Goal: Task Accomplishment & Management: Manage account settings

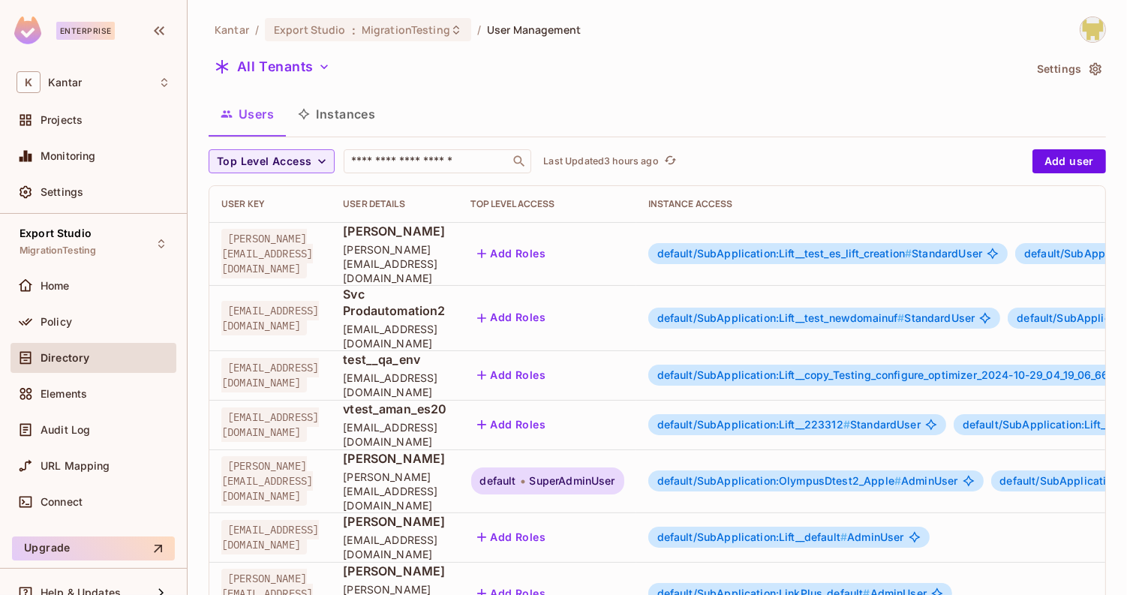
click at [615, 475] on span "SuperAdminUser" at bounding box center [573, 481] width 86 height 12
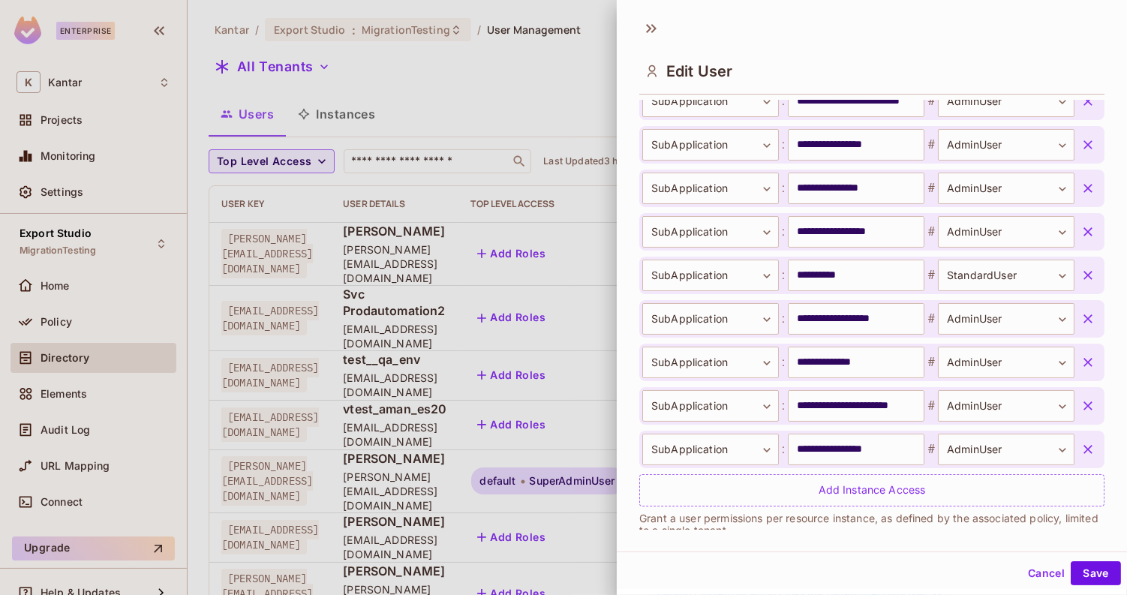
scroll to position [583, 0]
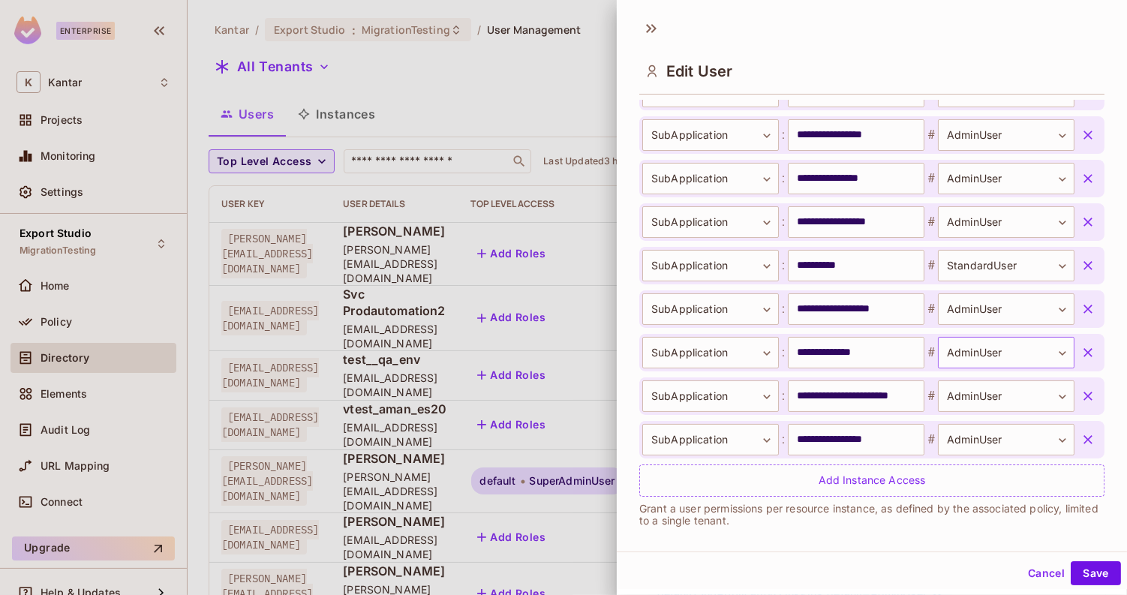
click at [952, 349] on body "Enterprise K Kantar Projects Monitoring Settings Export Studio MigrationTesting…" at bounding box center [563, 297] width 1127 height 595
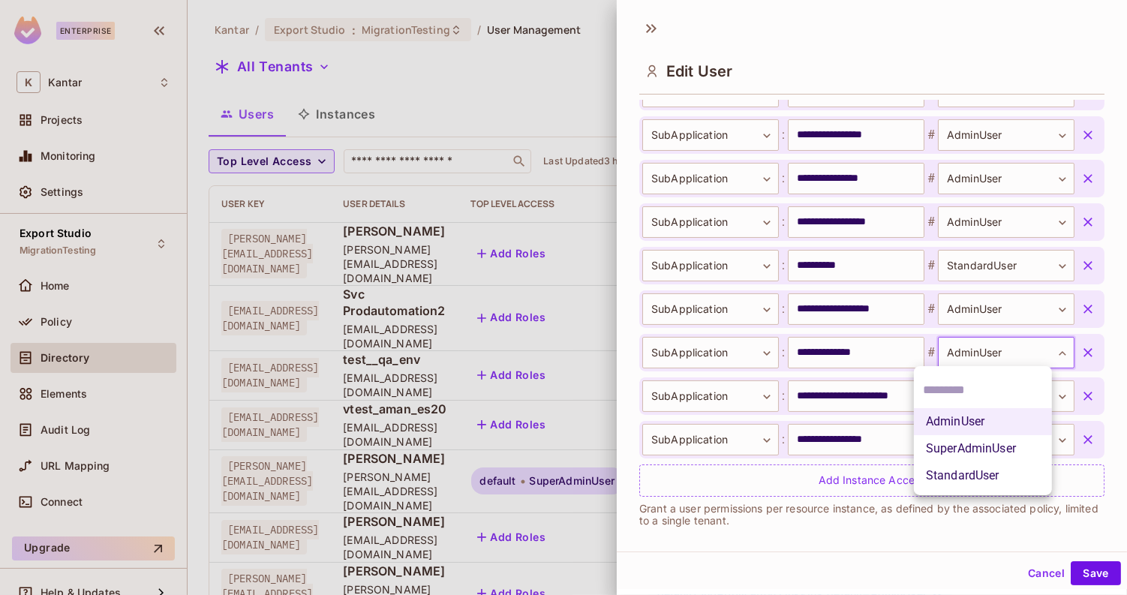
click at [940, 474] on li "StandardUser" at bounding box center [983, 475] width 138 height 27
type input "**********"
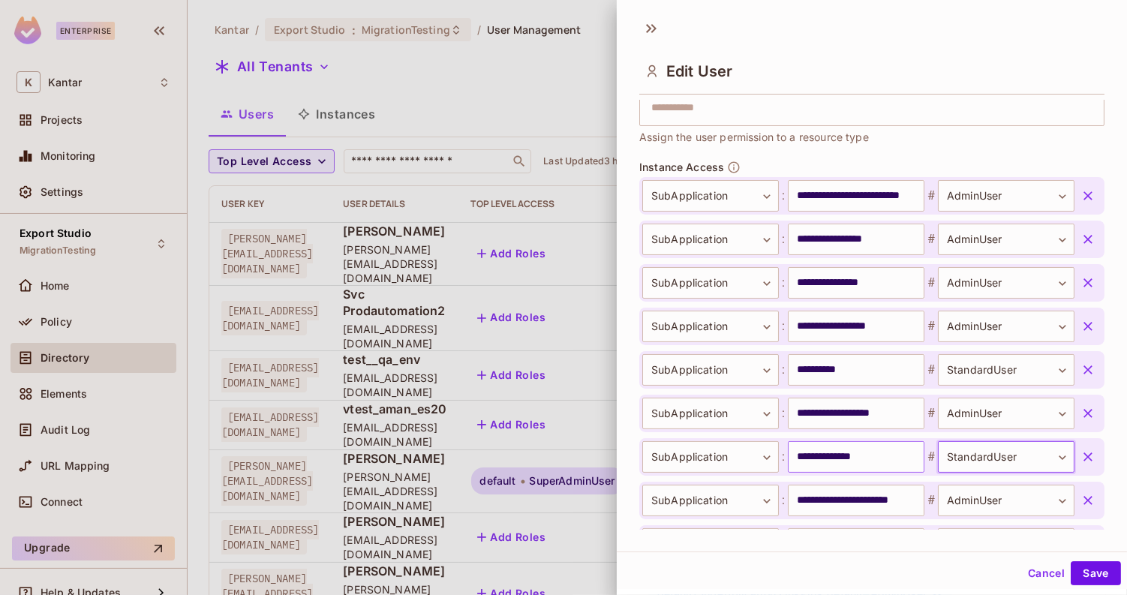
scroll to position [478, 0]
click at [960, 284] on body "Enterprise K Kantar Projects Monitoring Settings Export Studio MigrationTesting…" at bounding box center [563, 297] width 1127 height 595
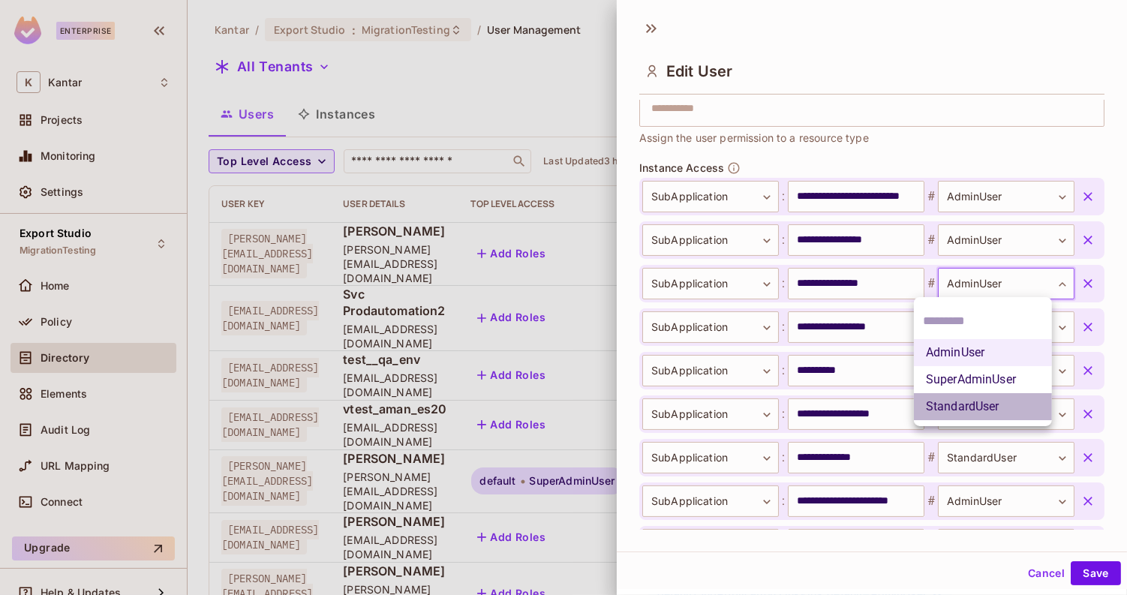
click at [945, 405] on li "StandardUser" at bounding box center [983, 406] width 138 height 27
type input "**********"
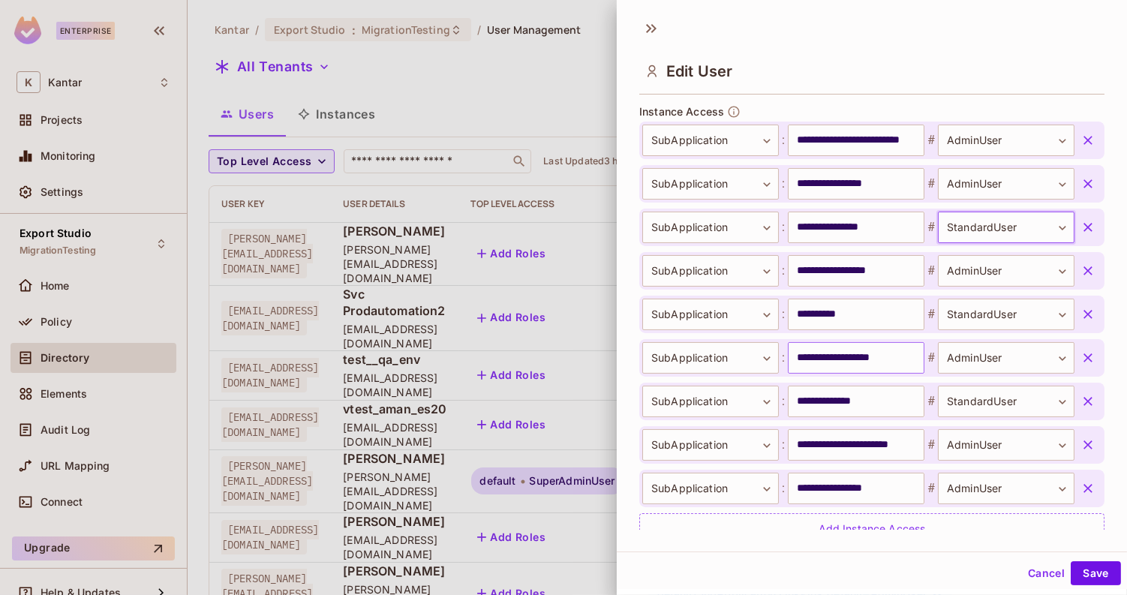
scroll to position [524, 0]
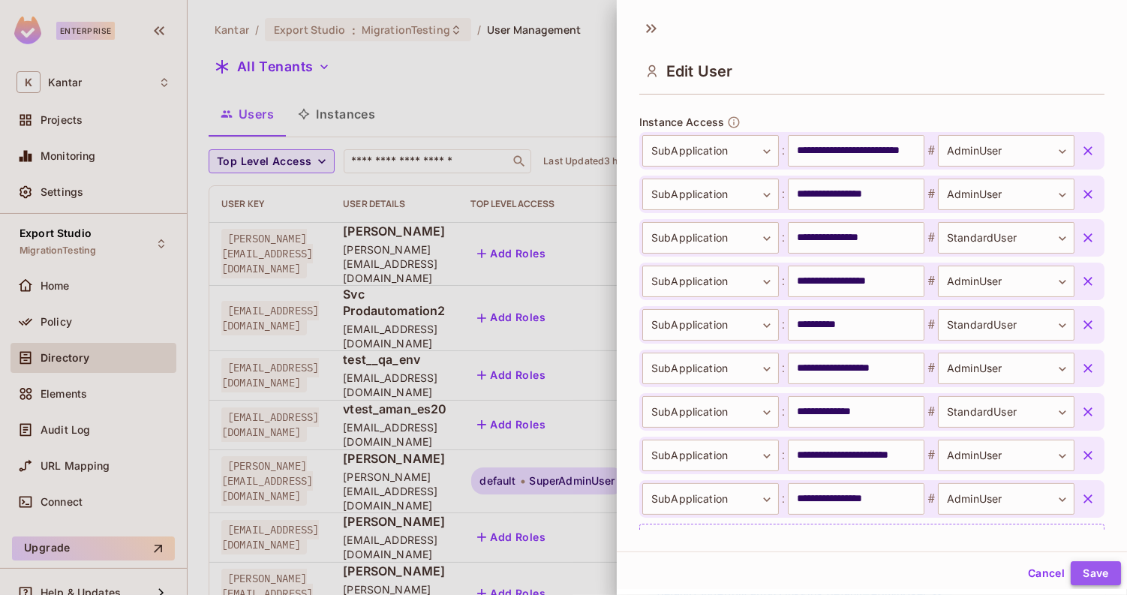
click at [1072, 563] on button "Save" at bounding box center [1096, 573] width 50 height 24
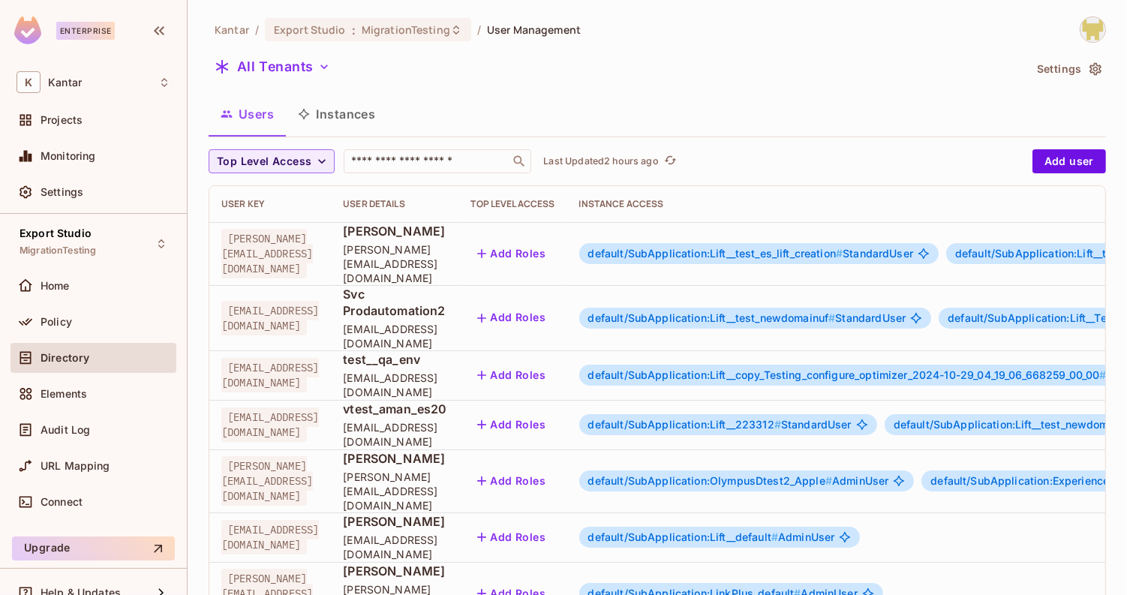
click at [832, 474] on span "default/SubApplication:OlympusDtest2_Apple #" at bounding box center [710, 480] width 244 height 13
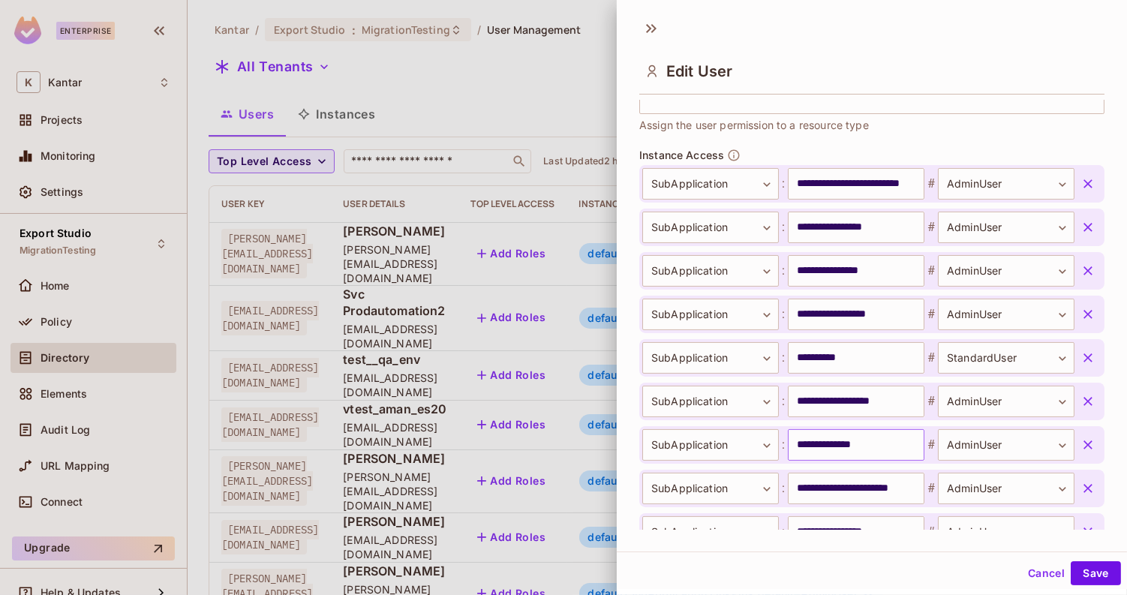
scroll to position [488, 0]
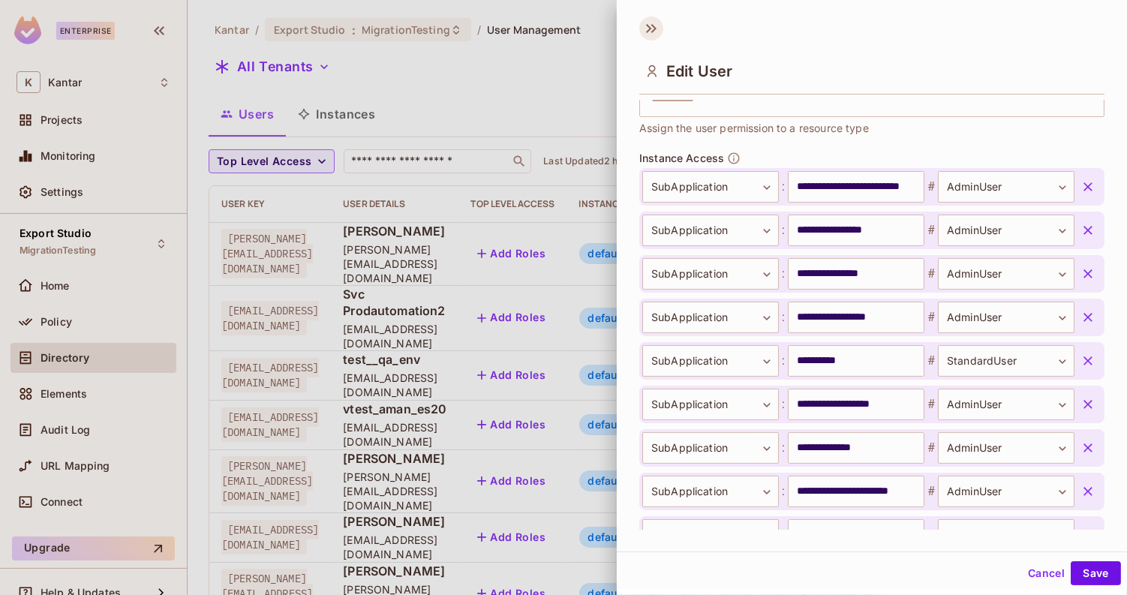
click at [642, 26] on icon at bounding box center [651, 29] width 24 height 24
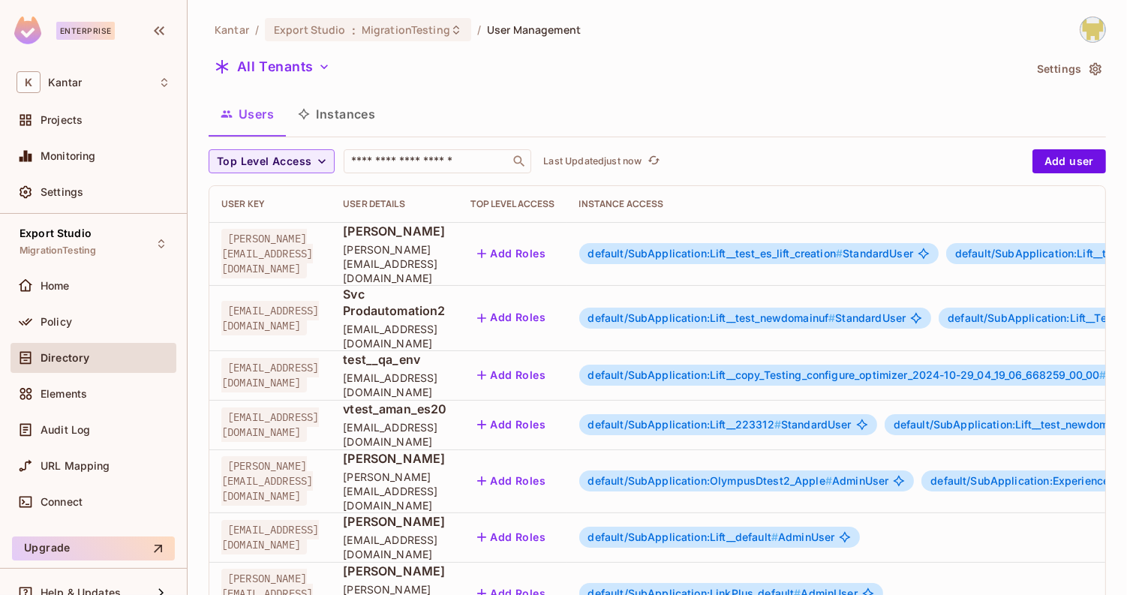
click at [832, 474] on span "default/SubApplication:OlympusDtest2_Apple #" at bounding box center [710, 480] width 244 height 13
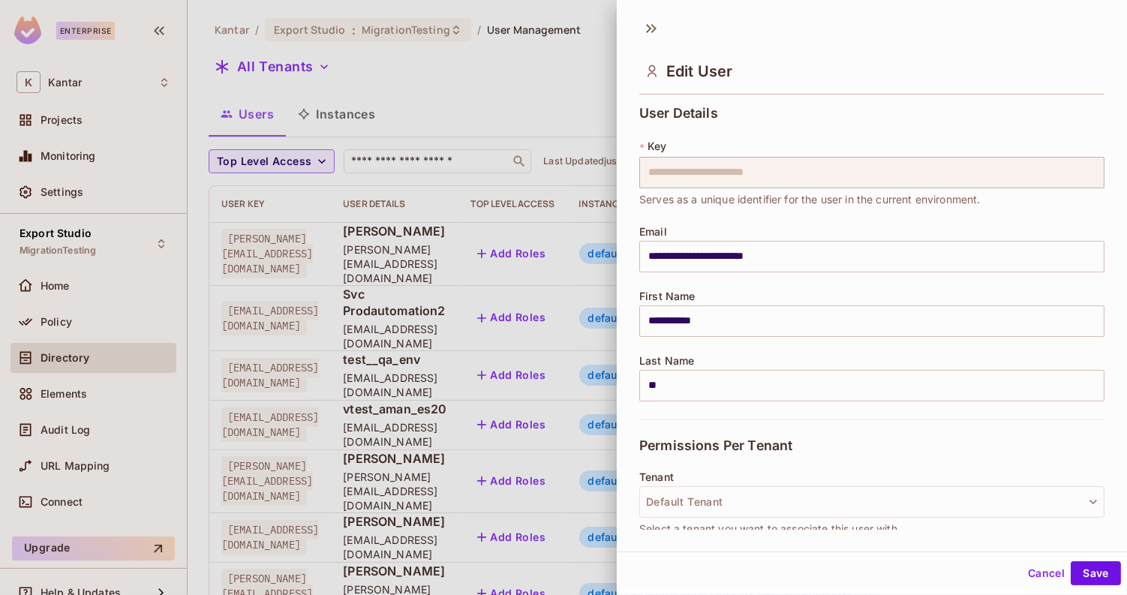
scroll to position [594, 0]
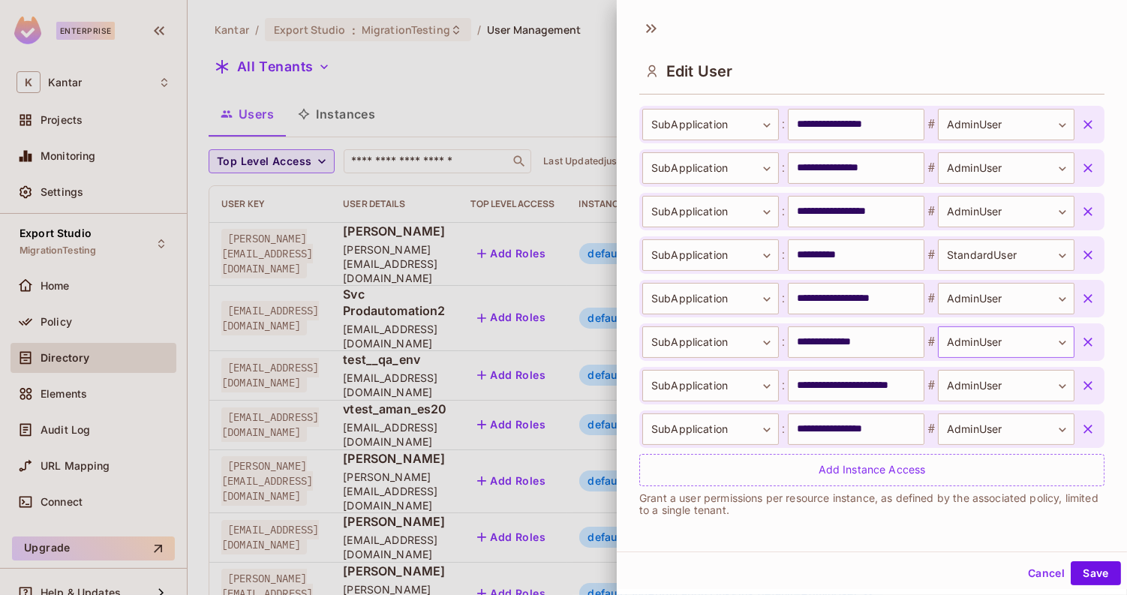
click at [973, 330] on body "Enterprise K Kantar Projects Monitoring Settings Export Studio MigrationTesting…" at bounding box center [563, 297] width 1127 height 595
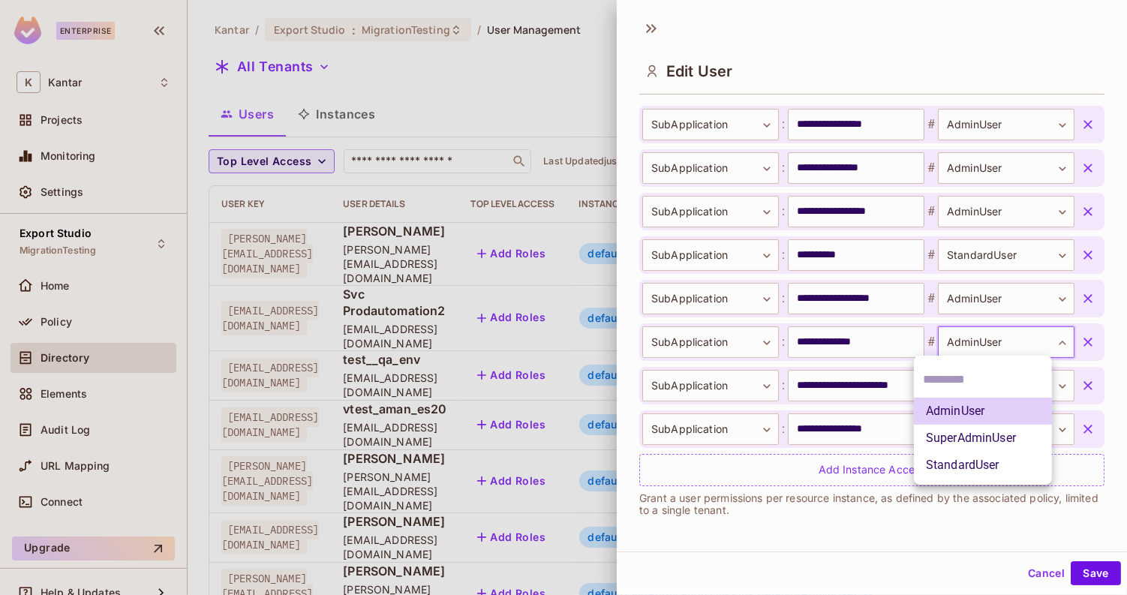
click at [940, 468] on li "StandardUser" at bounding box center [983, 465] width 138 height 27
type input "**********"
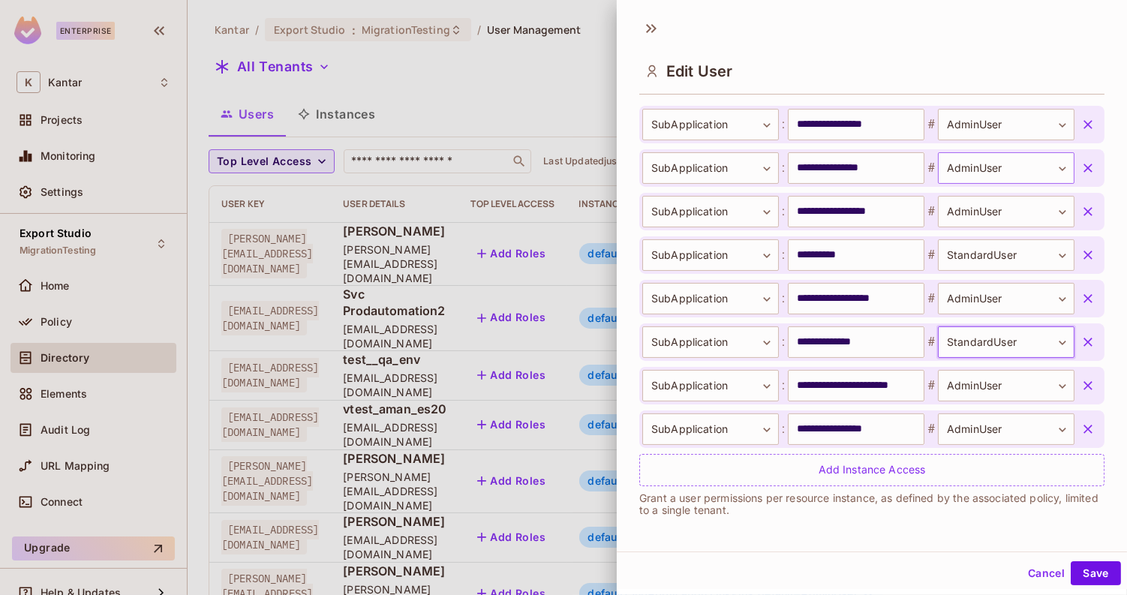
click at [981, 160] on body "Enterprise K Kantar Projects Monitoring Settings Export Studio MigrationTesting…" at bounding box center [563, 297] width 1127 height 595
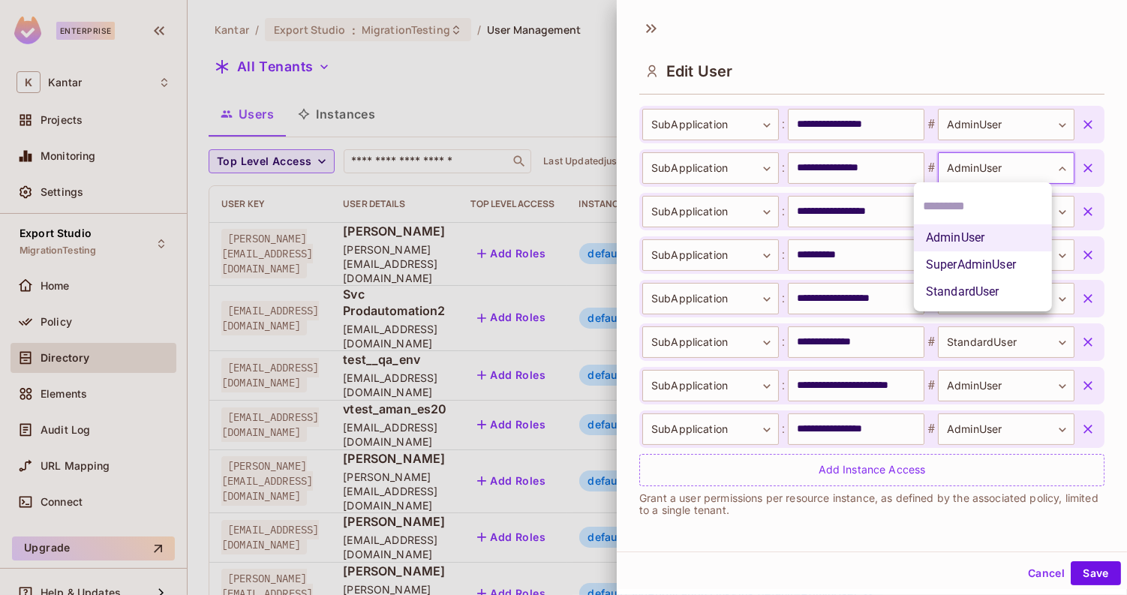
click at [967, 293] on li "StandardUser" at bounding box center [983, 291] width 138 height 27
type input "**********"
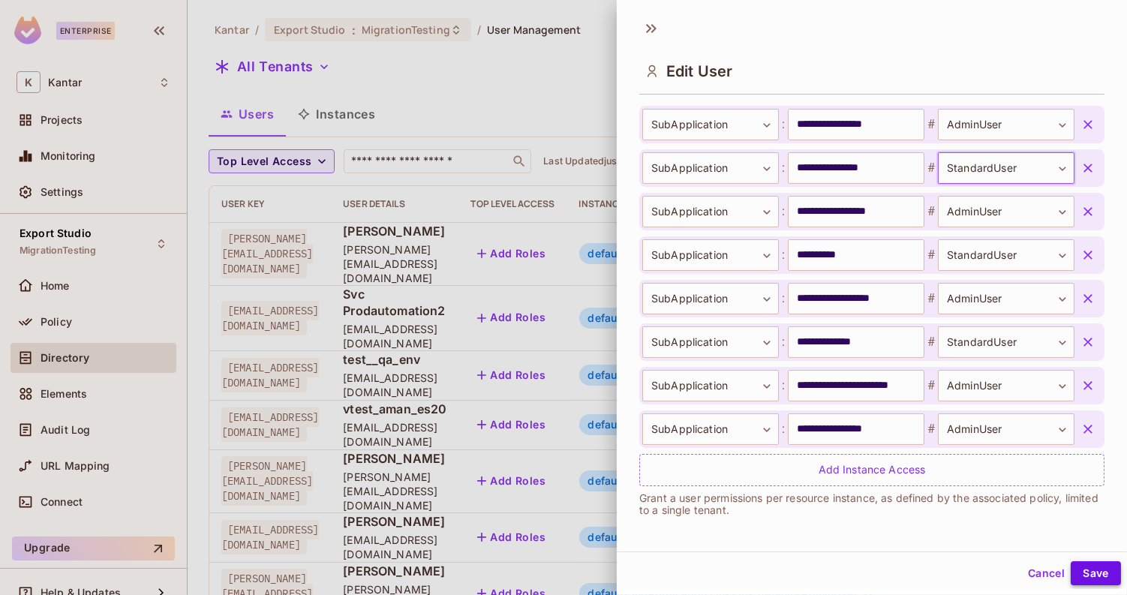
click at [1080, 573] on button "Save" at bounding box center [1096, 573] width 50 height 24
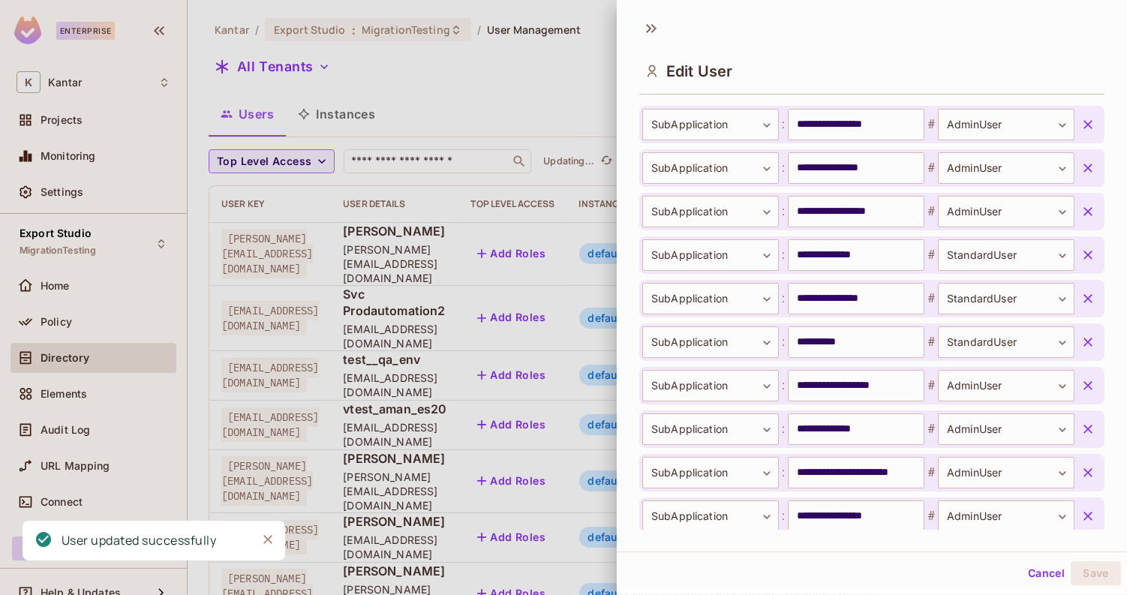
scroll to position [680, 0]
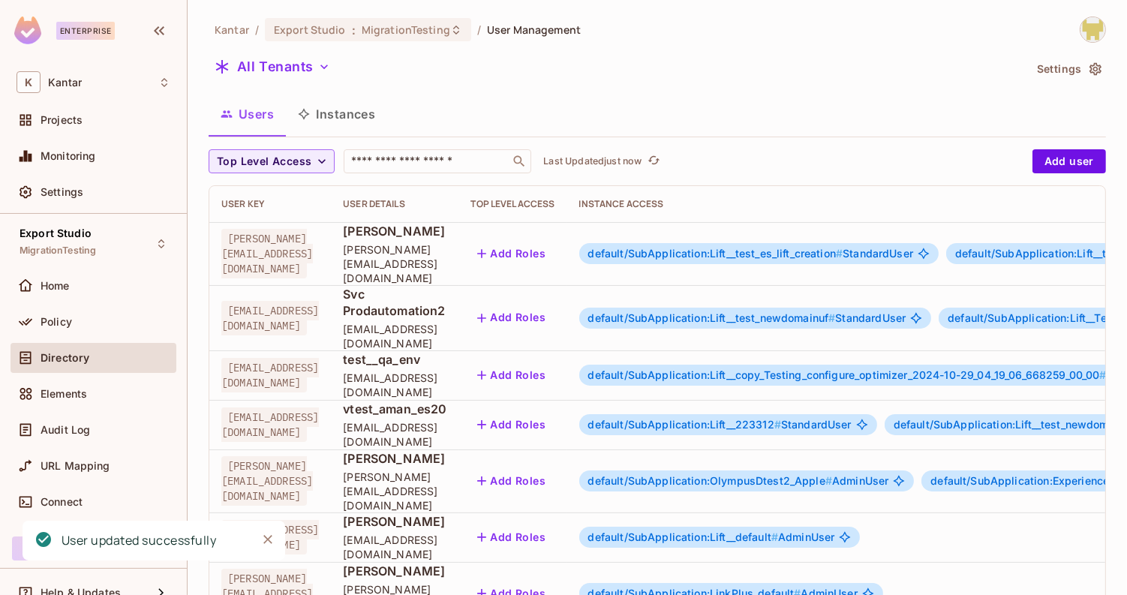
click at [832, 474] on span "default/SubApplication:OlympusDtest2_Apple #" at bounding box center [710, 480] width 244 height 13
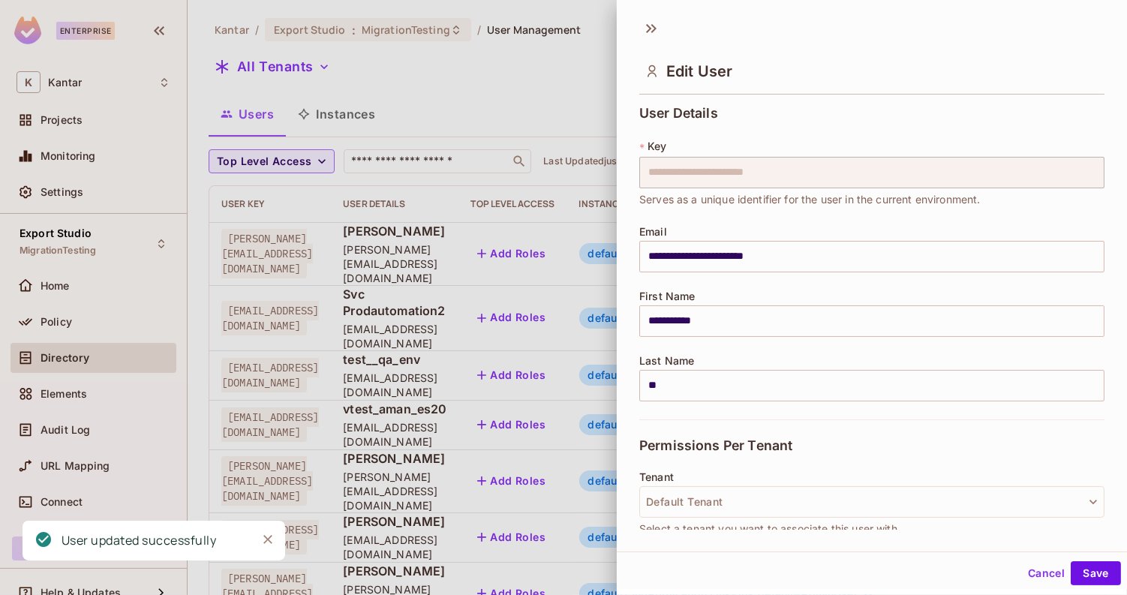
scroll to position [594, 0]
